Goal: Task Accomplishment & Management: Manage account settings

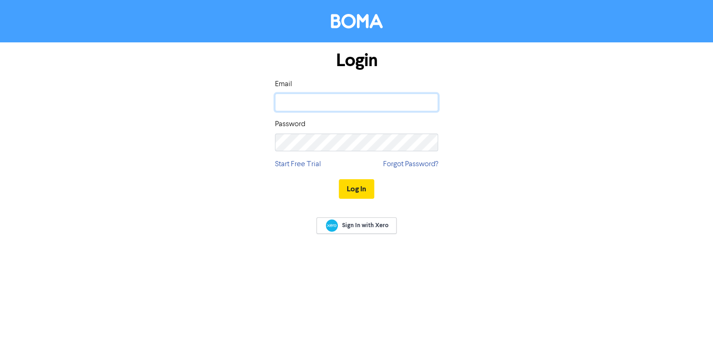
click at [311, 103] on input "email" at bounding box center [356, 103] width 163 height 18
type input "[EMAIL_ADDRESS][DOMAIN_NAME]"
click at [339, 149] on button "Log In" at bounding box center [356, 189] width 35 height 20
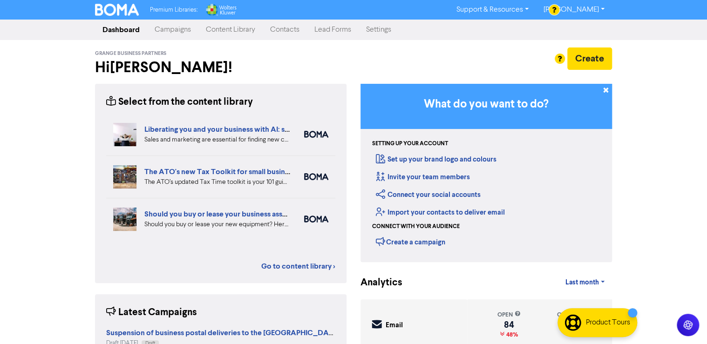
click at [346, 27] on link "Settings" at bounding box center [379, 29] width 40 height 19
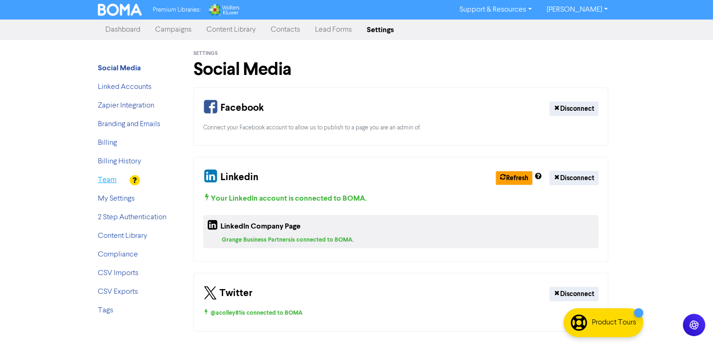
click at [109, 149] on link "Team" at bounding box center [107, 180] width 19 height 7
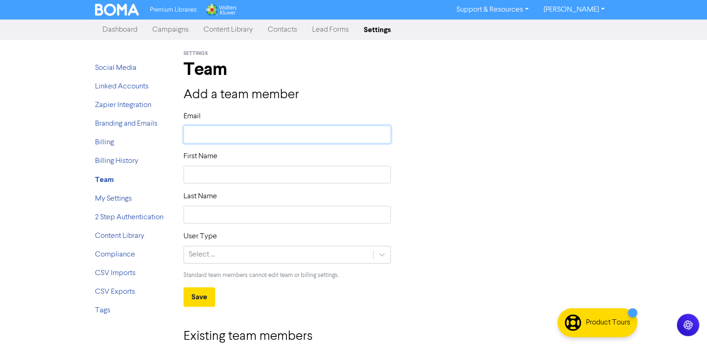
click at [228, 137] on input "text" at bounding box center [286, 135] width 207 height 18
click at [346, 148] on div "Email" at bounding box center [398, 131] width 442 height 40
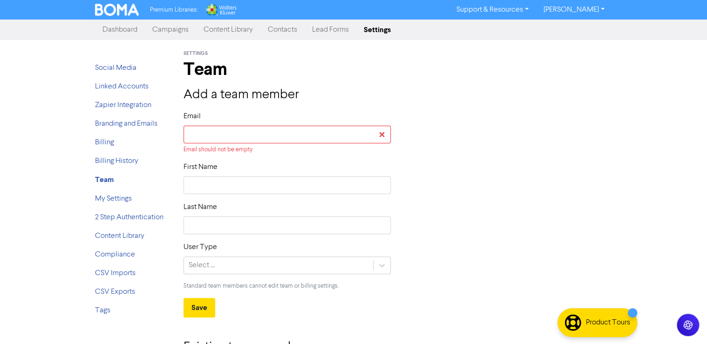
click at [202, 28] on link "Content Library" at bounding box center [228, 29] width 64 height 19
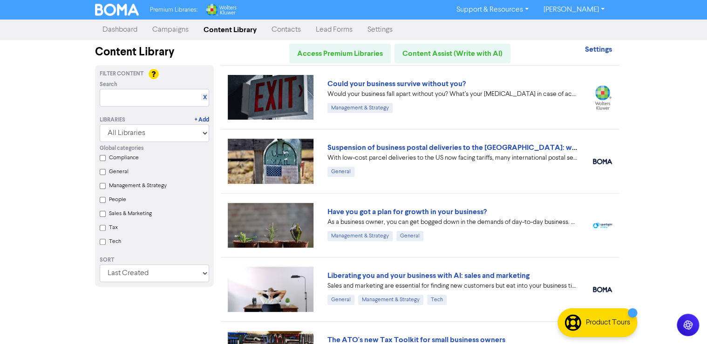
click at [342, 28] on link "Lead Forms" at bounding box center [334, 29] width 52 height 19
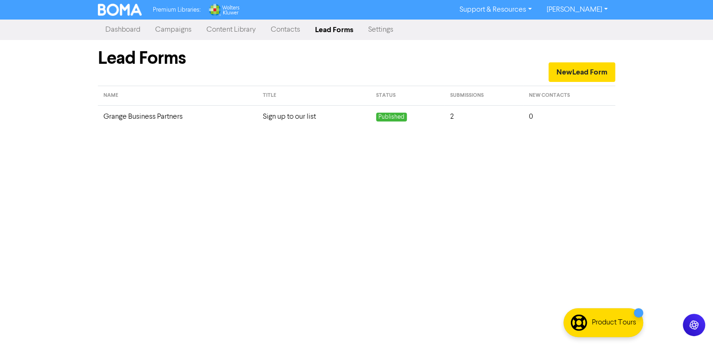
click at [300, 28] on link "Contacts" at bounding box center [285, 29] width 44 height 19
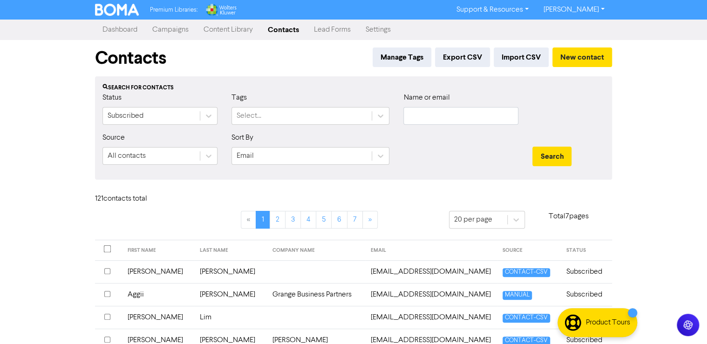
click at [346, 26] on link "Settings" at bounding box center [378, 29] width 40 height 19
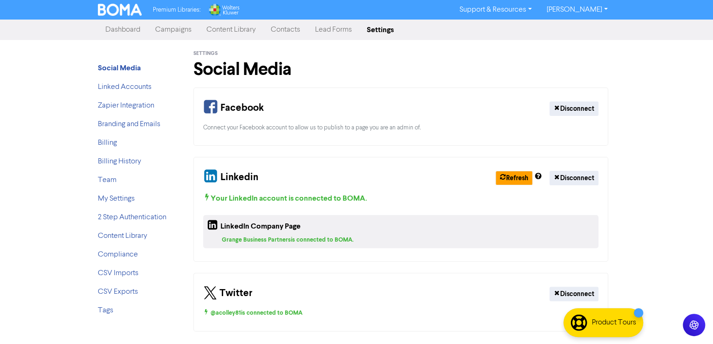
click at [122, 92] on li "Linked Accounts" at bounding box center [135, 87] width 75 height 11
click at [122, 87] on link "Linked Accounts" at bounding box center [125, 86] width 54 height 7
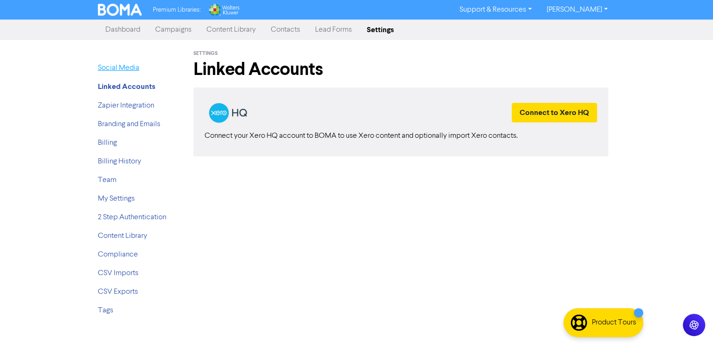
click at [125, 67] on link "Social Media" at bounding box center [118, 67] width 41 height 7
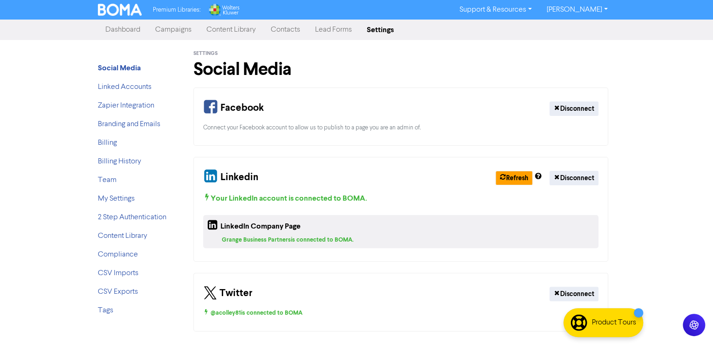
click at [270, 149] on div "Linkedin Refresh Disconnect Your LinkedIn account is connected to BOMA . Linked…" at bounding box center [400, 209] width 414 height 105
click at [281, 149] on div "Linkedin Refresh Disconnect Your LinkedIn account is connected to BOMA . Linked…" at bounding box center [400, 209] width 414 height 105
click at [234, 33] on link "Content Library" at bounding box center [231, 29] width 64 height 19
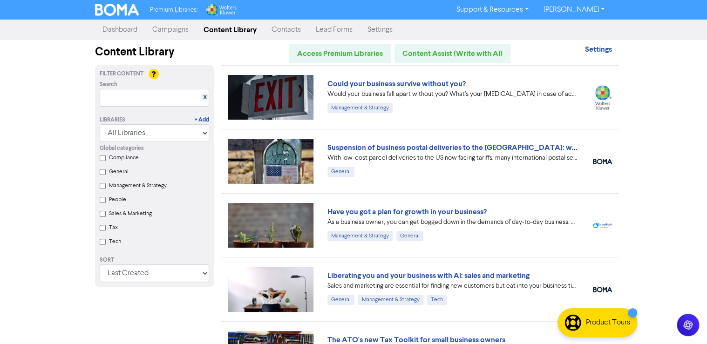
click at [346, 34] on link "Settings" at bounding box center [380, 29] width 40 height 19
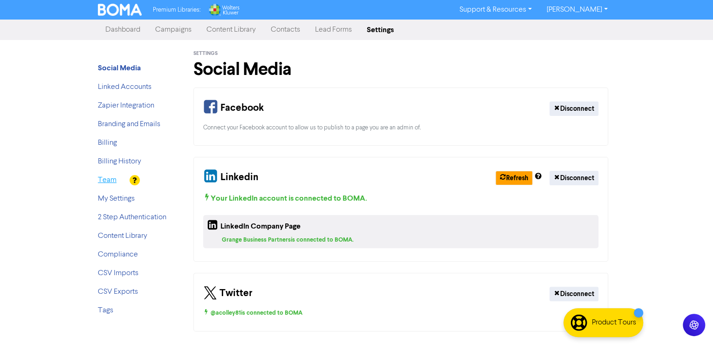
click at [105, 149] on link "Team" at bounding box center [107, 180] width 19 height 7
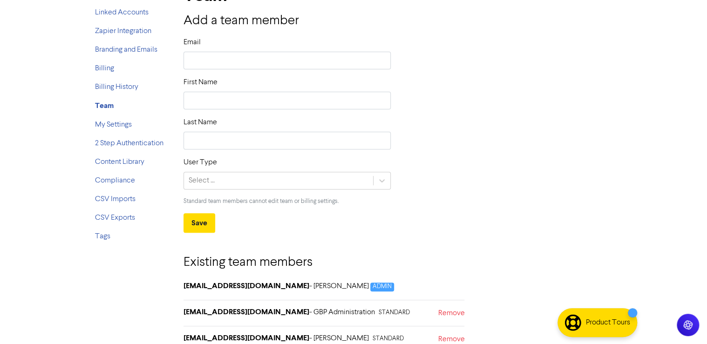
scroll to position [75, 0]
click at [207, 63] on input "text" at bounding box center [286, 60] width 207 height 18
type input "d"
type input "dt"
type input "dter"
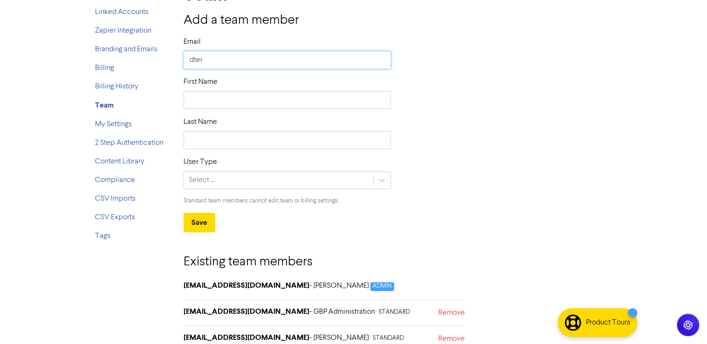
type input "[EMAIL_ADDRESS][DOMAIN_NAME]"
type input "D"
type input "Di"
type input "Dia"
type input "[PERSON_NAME]"
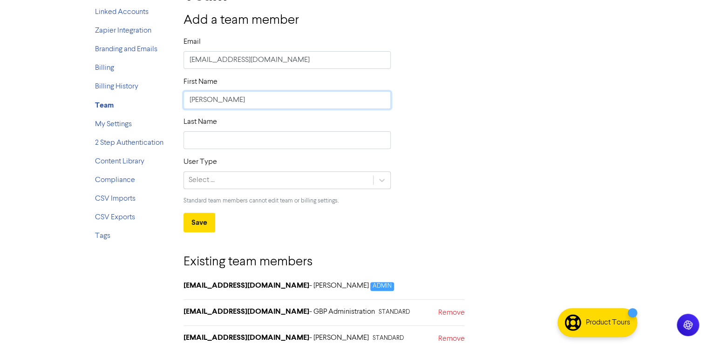
type input "[PERSON_NAME]"
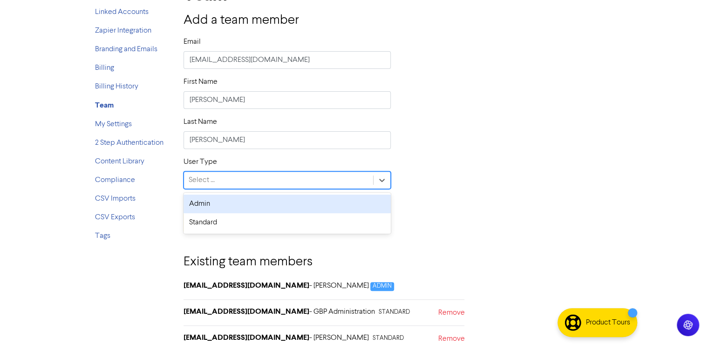
click at [203, 149] on div "Select ..." at bounding box center [202, 180] width 26 height 11
click at [201, 149] on div "Admin" at bounding box center [286, 204] width 207 height 19
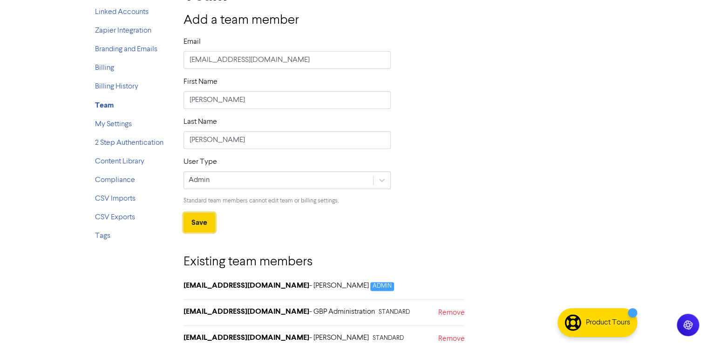
click at [198, 149] on button "Save" at bounding box center [199, 223] width 32 height 20
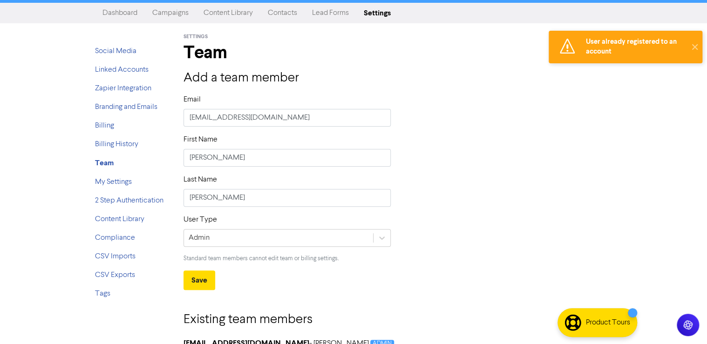
scroll to position [0, 0]
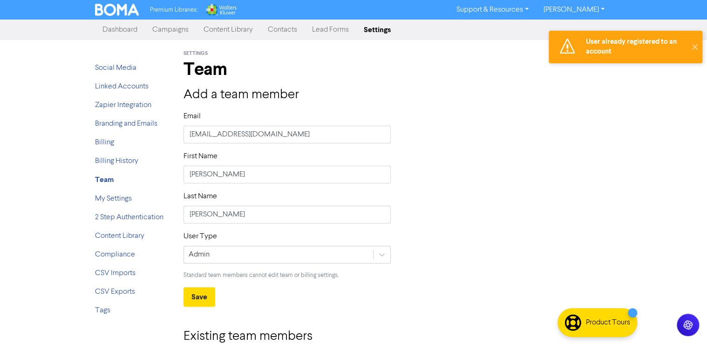
click at [290, 32] on link "Contacts" at bounding box center [282, 29] width 44 height 19
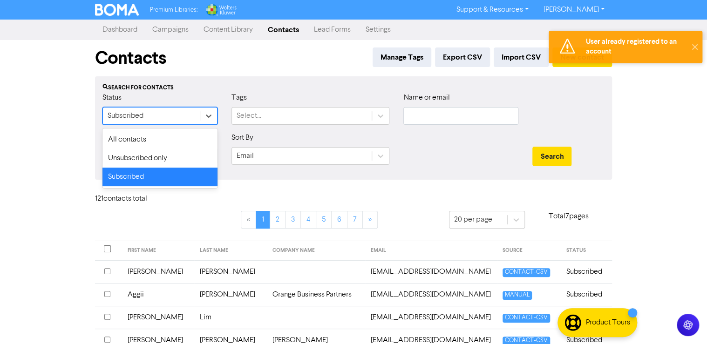
click at [178, 119] on div "Subscribed" at bounding box center [151, 116] width 97 height 17
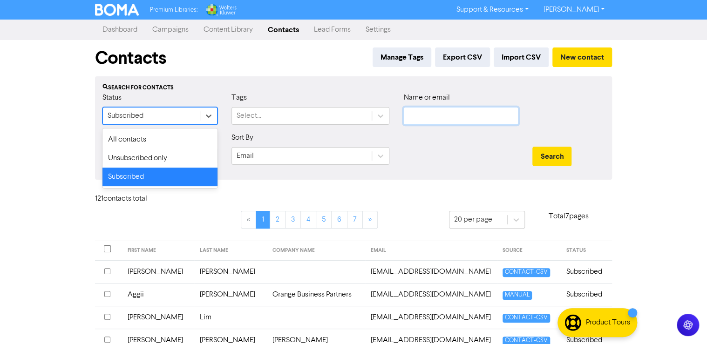
click at [346, 119] on input "text" at bounding box center [460, 116] width 115 height 18
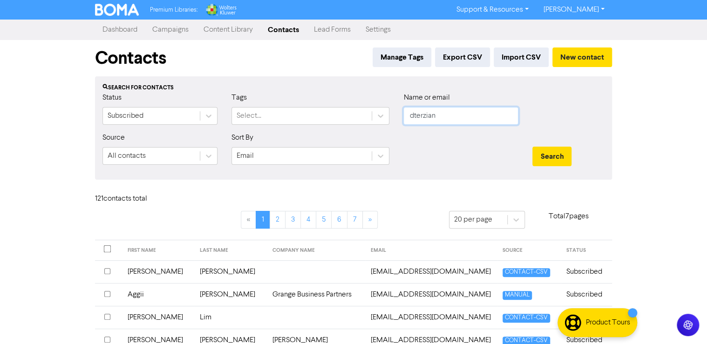
type input "dterzian"
click at [346, 147] on button "Search" at bounding box center [551, 157] width 39 height 20
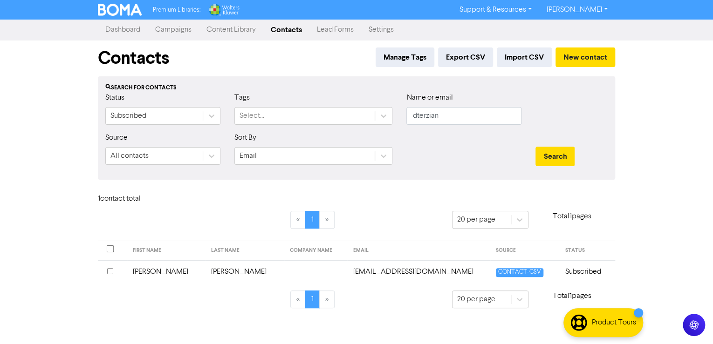
click at [346, 29] on link "Settings" at bounding box center [381, 29] width 40 height 19
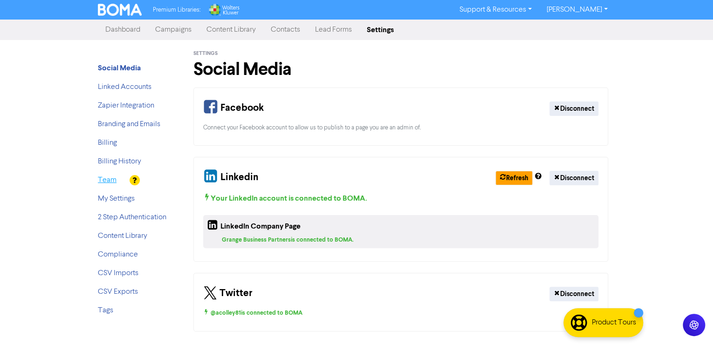
click at [113, 149] on link "Team" at bounding box center [107, 180] width 19 height 7
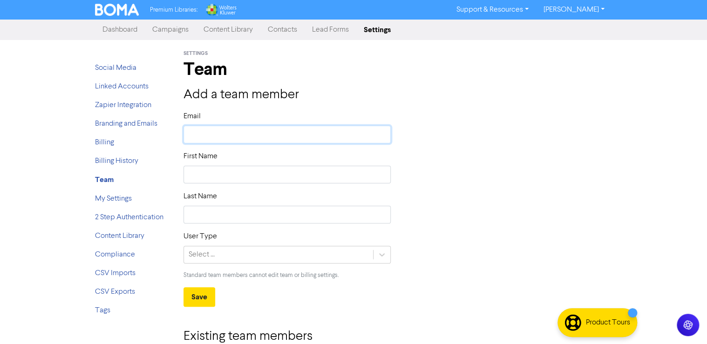
click at [254, 133] on input "text" at bounding box center [286, 135] width 207 height 18
type input "d"
type input "di"
type input "dia"
type input "[PERSON_NAME]"
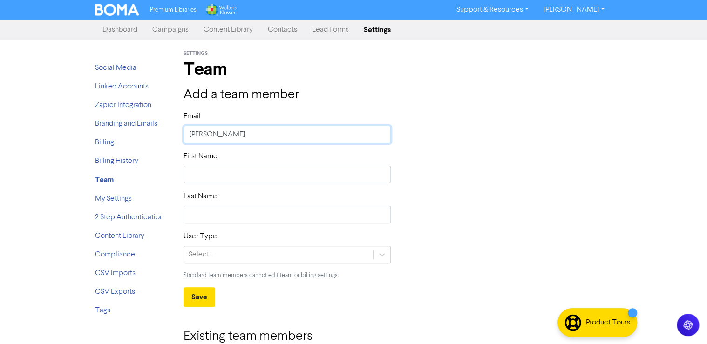
type input "[PERSON_NAME]"
type input "[EMAIL_ADDRESS][DOMAIN_NAME]"
type input "D"
type input "Di"
type input "Dia"
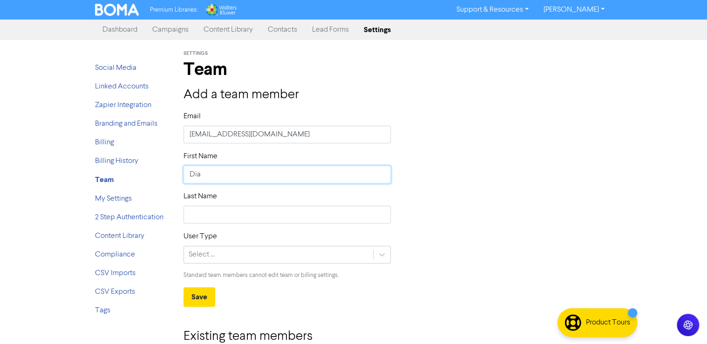
type input "[PERSON_NAME]"
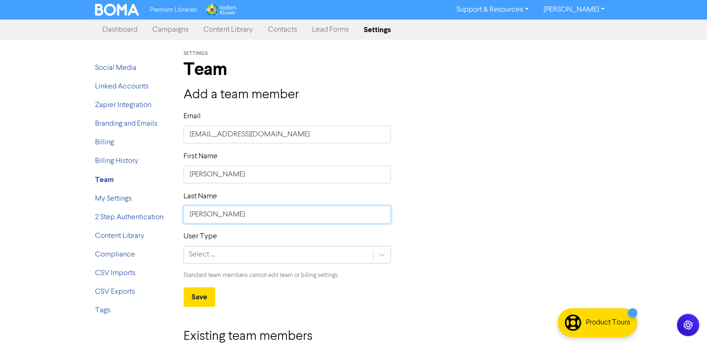
type input "[PERSON_NAME]"
click at [222, 149] on div "Select ..." at bounding box center [278, 254] width 189 height 17
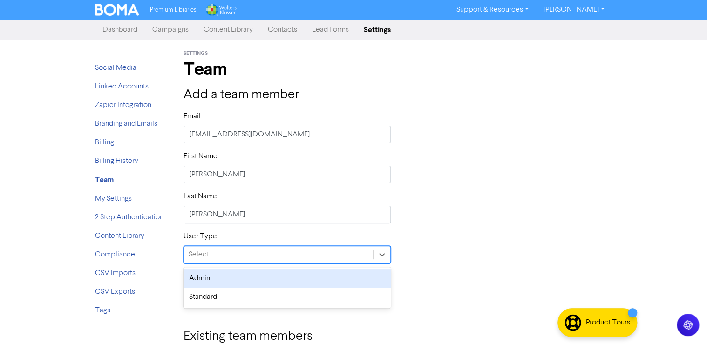
click at [207, 149] on div "Admin" at bounding box center [286, 278] width 207 height 19
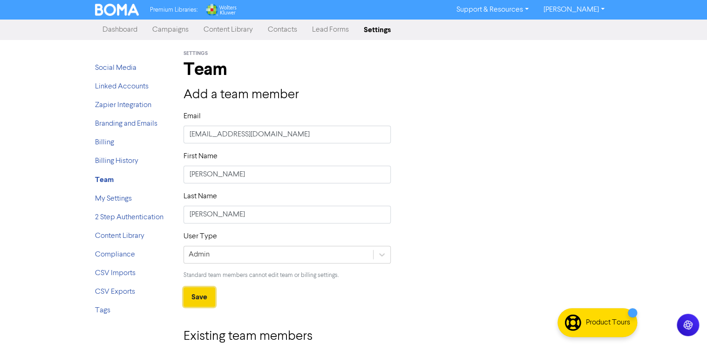
click at [201, 149] on button "Save" at bounding box center [199, 297] width 32 height 20
click at [218, 30] on link "Content Library" at bounding box center [228, 29] width 64 height 19
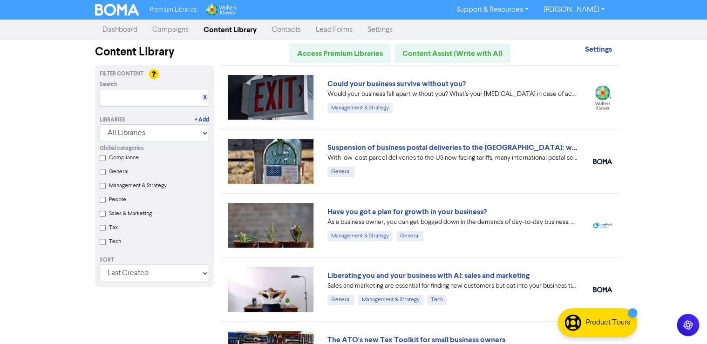
scroll to position [37, 0]
